Goal: Find specific page/section: Find specific page/section

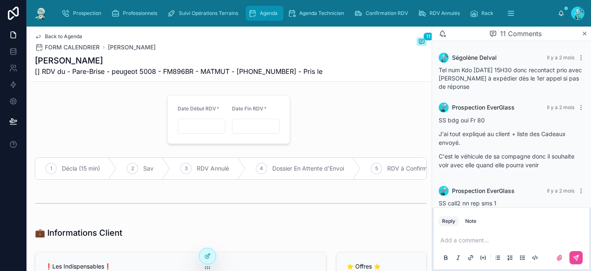
scroll to position [380, 0]
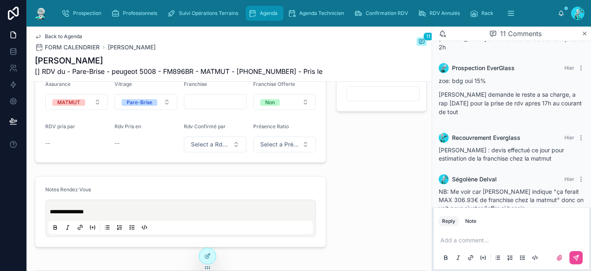
click at [264, 14] on span "Agenda" at bounding box center [269, 13] width 18 height 7
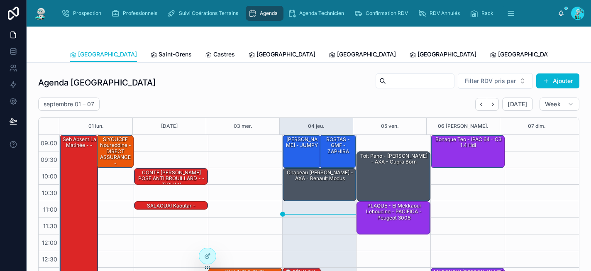
scroll to position [136, 0]
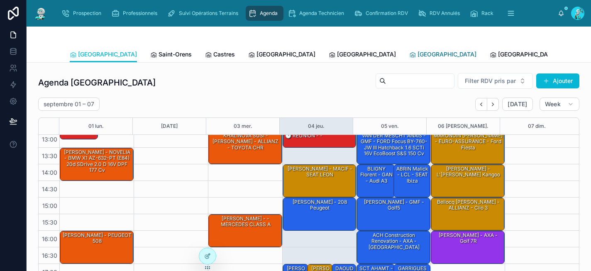
click at [417, 53] on span "[GEOGRAPHIC_DATA]" at bounding box center [446, 54] width 59 height 8
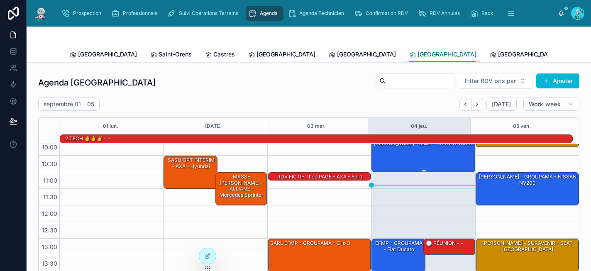
scroll to position [56, 0]
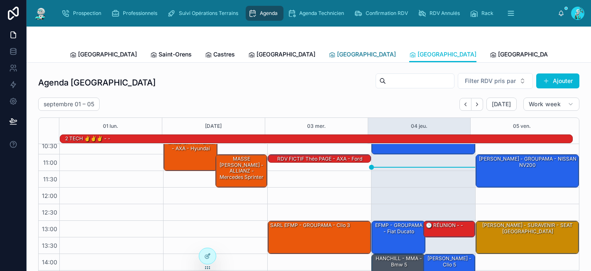
click at [329, 50] on link "[GEOGRAPHIC_DATA]" at bounding box center [362, 55] width 67 height 17
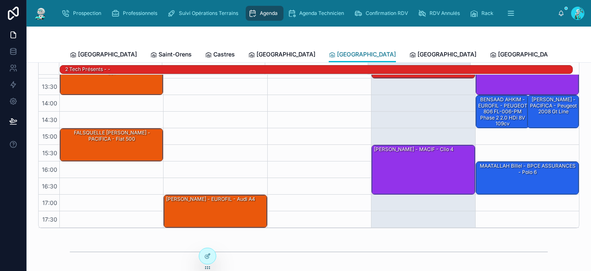
scroll to position [15, 0]
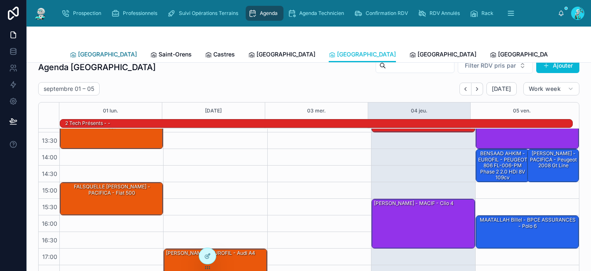
click at [88, 52] on span "[GEOGRAPHIC_DATA]" at bounding box center [107, 54] width 59 height 8
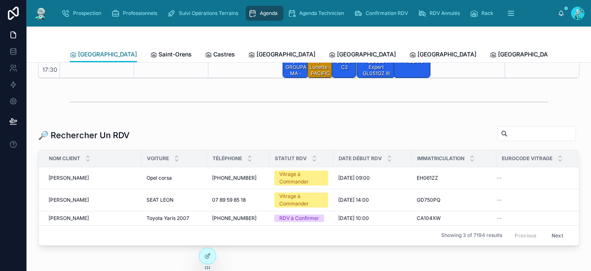
scroll to position [238, 0]
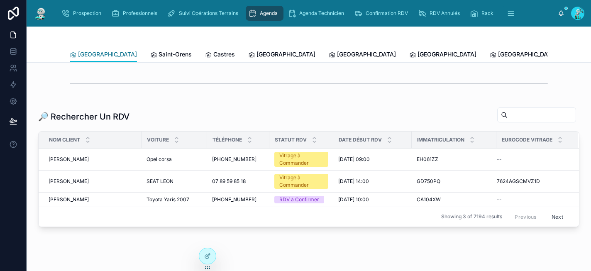
click at [84, 58] on link "[GEOGRAPHIC_DATA]" at bounding box center [103, 55] width 67 height 16
click at [279, 10] on div "Agenda" at bounding box center [264, 13] width 33 height 13
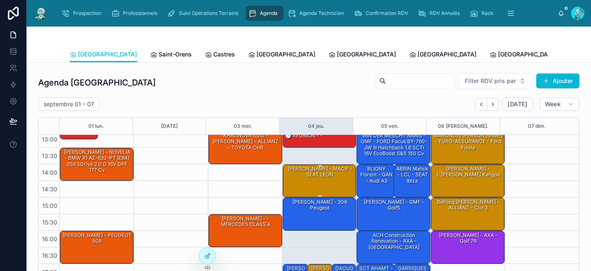
click at [315, 187] on div "[PERSON_NAME] - MACIF - SEAT LEON" at bounding box center [319, 181] width 71 height 32
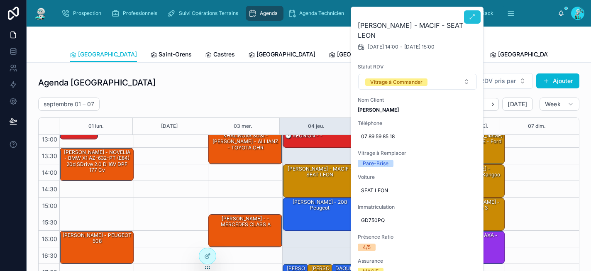
click at [473, 16] on icon at bounding box center [472, 17] width 7 height 7
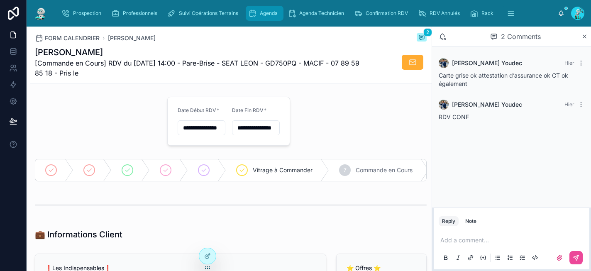
click at [269, 10] on div "Agenda" at bounding box center [264, 13] width 33 height 13
